Goal: Task Accomplishment & Management: Manage account settings

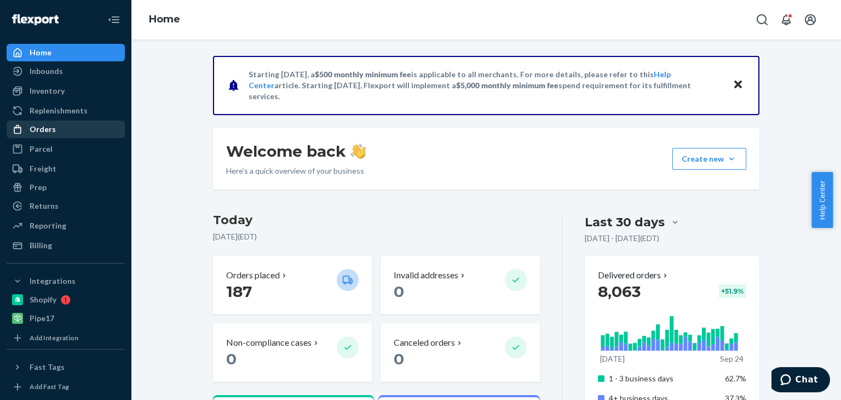
drag, startPoint x: 31, startPoint y: 122, endPoint x: 20, endPoint y: 132, distance: 14.3
click at [20, 132] on icon at bounding box center [17, 129] width 11 height 11
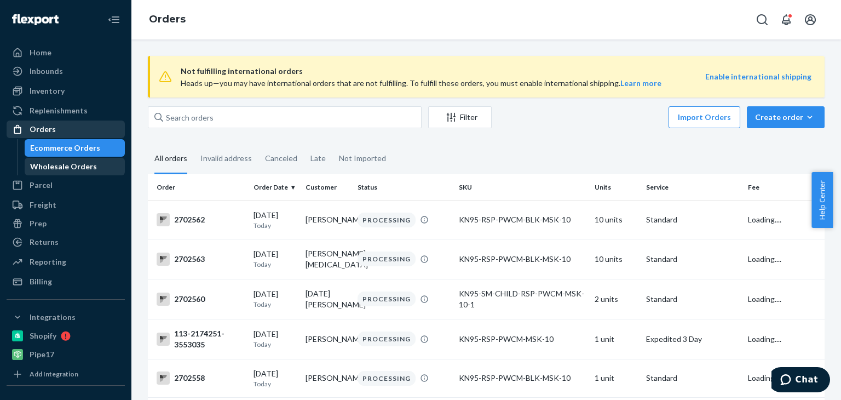
click at [37, 167] on div "Wholesale Orders" at bounding box center [63, 166] width 67 height 11
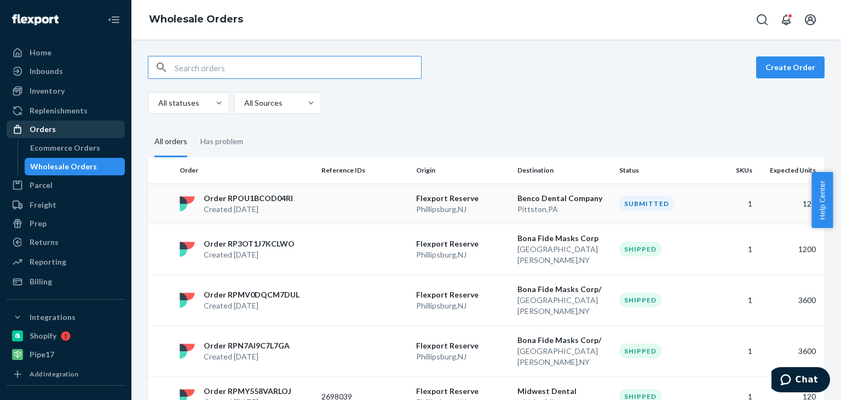
click at [246, 219] on td "Order RPOU1BCOD04RI Created [DATE]" at bounding box center [246, 203] width 142 height 40
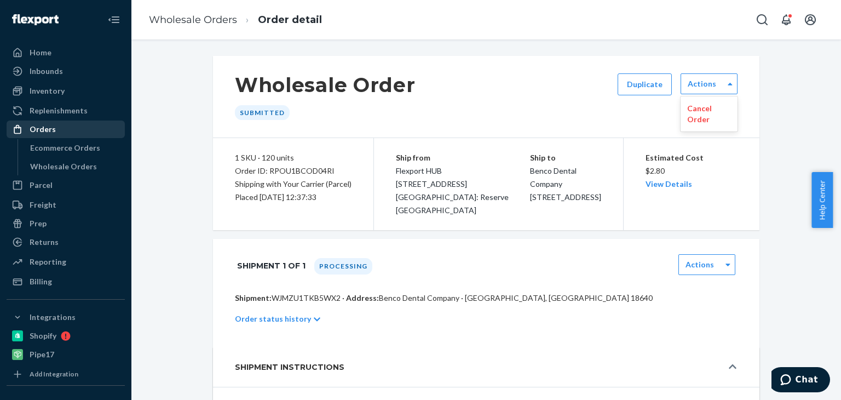
drag, startPoint x: 695, startPoint y: 89, endPoint x: 705, endPoint y: 116, distance: 28.6
click at [705, 116] on p "Cancel Order" at bounding box center [709, 114] width 44 height 22
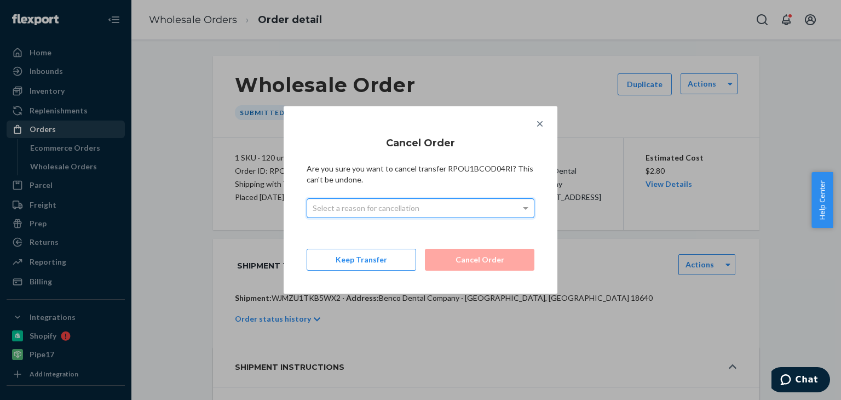
click at [464, 214] on div "Select a reason for cancellation" at bounding box center [420, 208] width 227 height 19
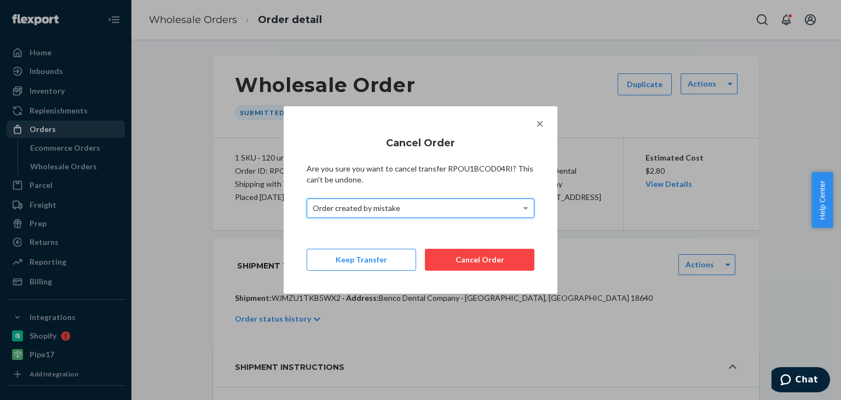
click at [466, 247] on div "Cancel Order Are you sure you want to cancel transfer RPOU1BCOD04RI? This can't…" at bounding box center [421, 199] width 228 height 141
click at [461, 254] on button "Cancel Order" at bounding box center [479, 260] width 109 height 22
